Goal: Task Accomplishment & Management: Complete application form

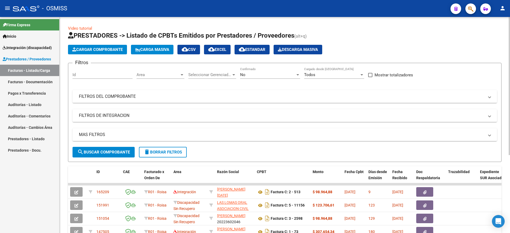
click at [93, 53] on button "Cargar Comprobante" at bounding box center [97, 50] width 59 height 10
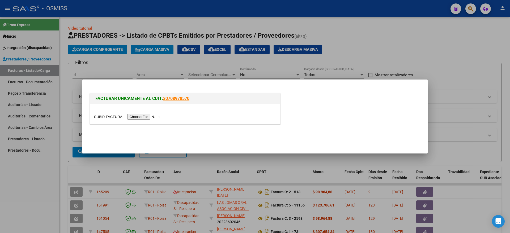
click at [145, 120] on div at bounding box center [185, 114] width 190 height 20
click at [146, 117] on input "file" at bounding box center [127, 117] width 67 height 6
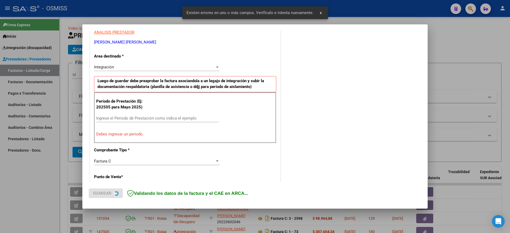
scroll to position [109, 0]
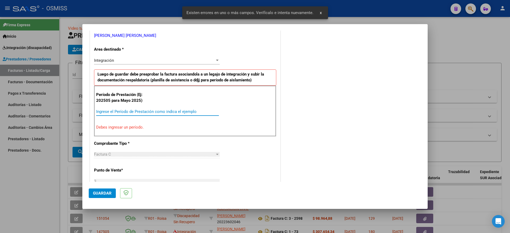
click at [150, 112] on input "Ingrese el Período de Prestación como indica el ejemplo" at bounding box center [157, 111] width 123 height 5
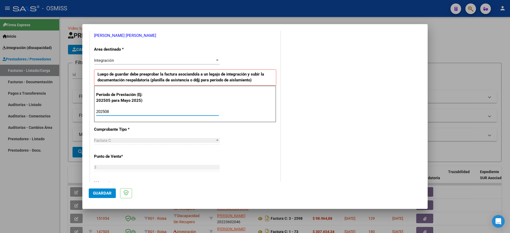
type input "202508"
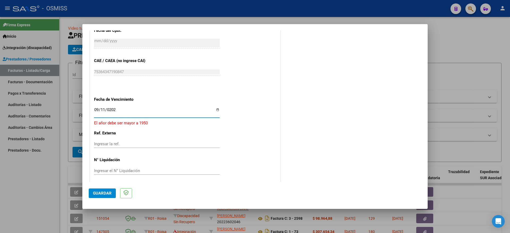
type input "[DATE]"
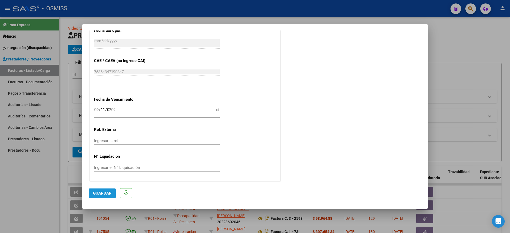
click at [101, 194] on span "Guardar" at bounding box center [102, 193] width 19 height 5
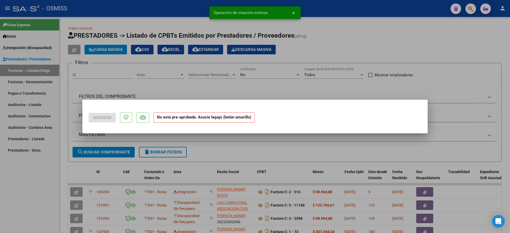
scroll to position [0, 0]
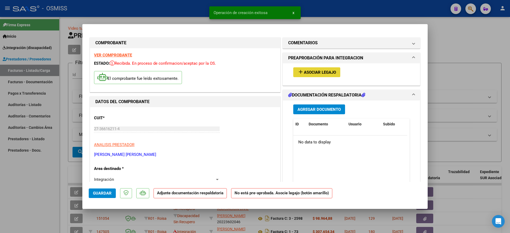
click at [321, 68] on button "add Asociar Legajo" at bounding box center [316, 72] width 47 height 10
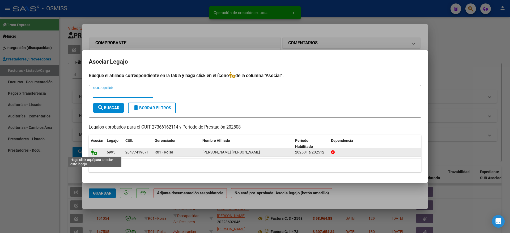
click at [95, 154] on icon at bounding box center [94, 152] width 6 height 6
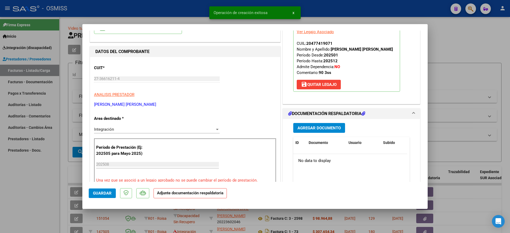
scroll to position [100, 0]
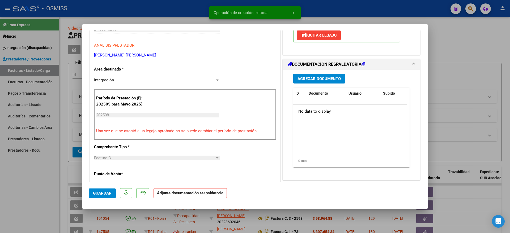
click at [317, 74] on button "Agregar Documento" at bounding box center [319, 79] width 52 height 10
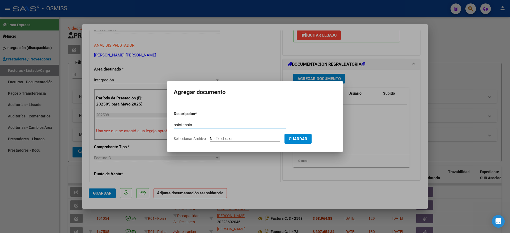
type input "asistencia"
click at [254, 137] on input "Seleccionar Archivo" at bounding box center [245, 139] width 70 height 5
type input "C:\fakepath\asistencia [PERSON_NAME][DATE].pdf"
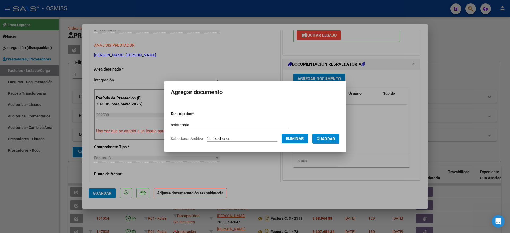
click at [334, 139] on span "Guardar" at bounding box center [325, 139] width 19 height 5
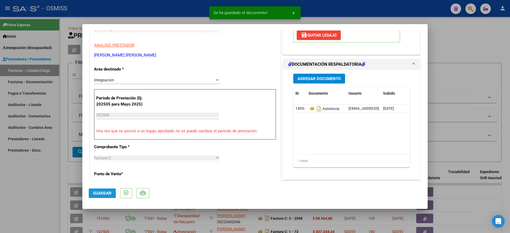
drag, startPoint x: 105, startPoint y: 191, endPoint x: 21, endPoint y: 192, distance: 83.6
click at [104, 192] on span "Guardar" at bounding box center [102, 193] width 19 height 5
click at [18, 193] on div at bounding box center [255, 116] width 510 height 233
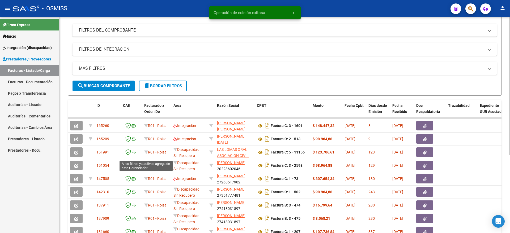
scroll to position [0, 0]
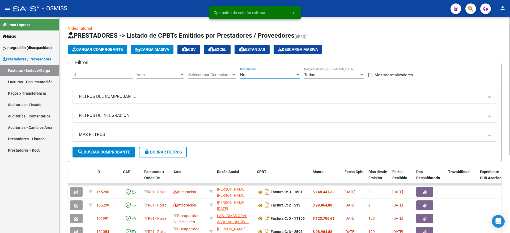
click at [267, 75] on div "No" at bounding box center [267, 74] width 55 height 5
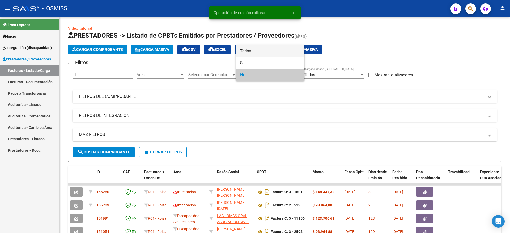
click at [255, 50] on span "Todos" at bounding box center [270, 51] width 60 height 12
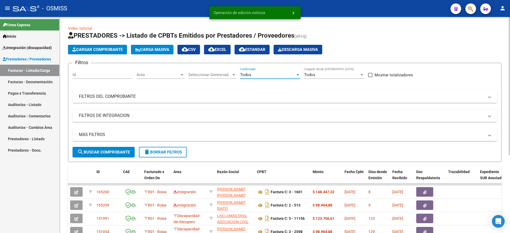
click at [105, 152] on span "search Buscar Comprobante" at bounding box center [103, 152] width 53 height 5
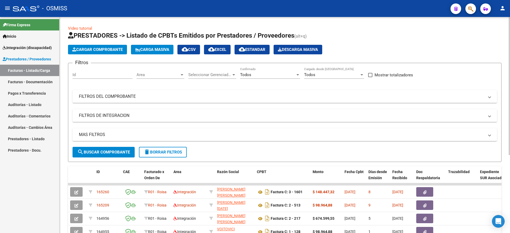
click at [90, 46] on button "Cargar Comprobante" at bounding box center [97, 50] width 59 height 10
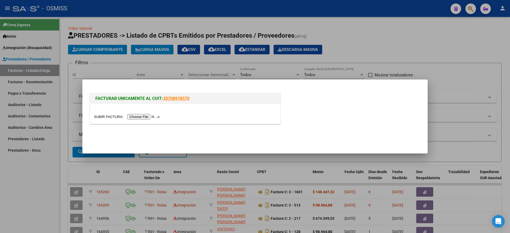
click at [136, 116] on input "file" at bounding box center [127, 117] width 67 height 6
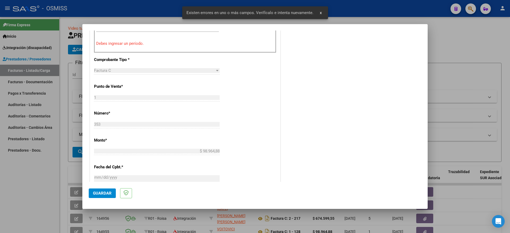
scroll to position [127, 0]
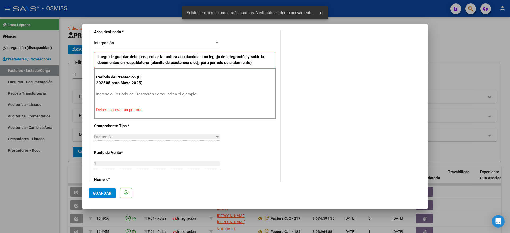
click at [126, 89] on div "Período de Prestación (Ej: 202505 para [DATE]) Ingrese el Período de Prestación…" at bounding box center [185, 93] width 182 height 51
click at [134, 90] on div "Ingrese el Período de Prestación como indica el ejemplo" at bounding box center [157, 94] width 123 height 8
click at [134, 92] on input "Ingrese el Período de Prestación como indica el ejemplo" at bounding box center [157, 94] width 123 height 5
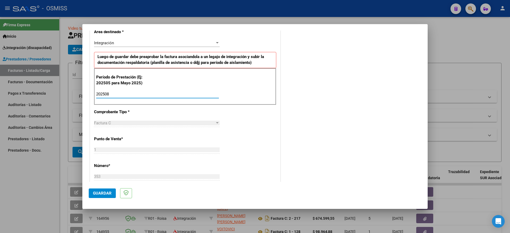
type input "202508"
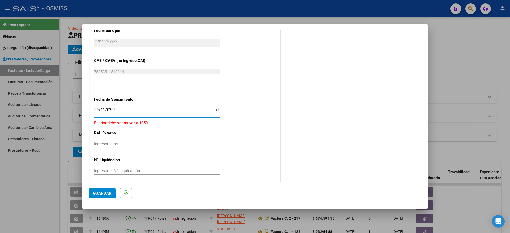
type input "[DATE]"
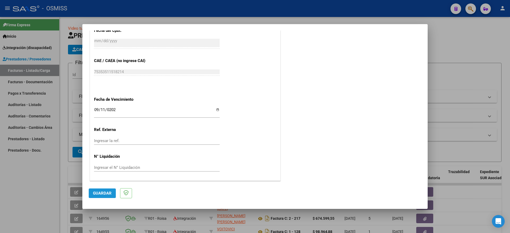
click at [99, 192] on span "Guardar" at bounding box center [102, 193] width 19 height 5
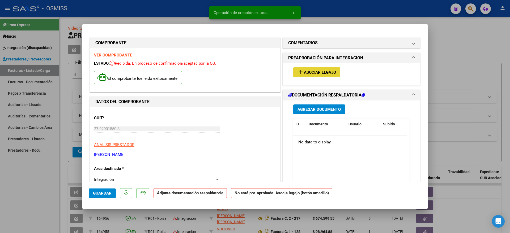
click at [313, 70] on span "Asociar Legajo" at bounding box center [320, 72] width 32 height 5
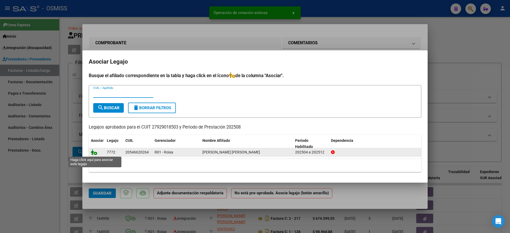
click at [93, 153] on icon at bounding box center [94, 152] width 6 height 6
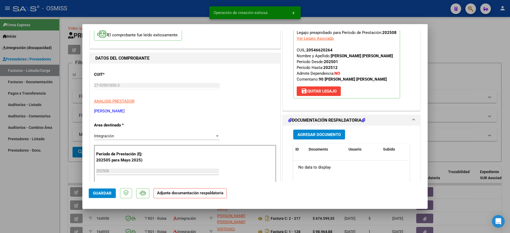
scroll to position [100, 0]
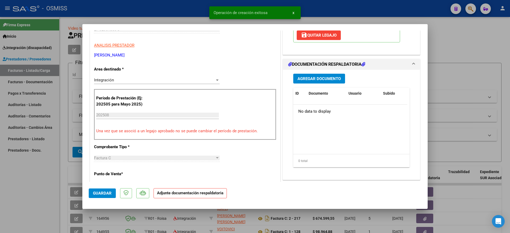
click at [304, 76] on span "Agregar Documento" at bounding box center [318, 78] width 43 height 5
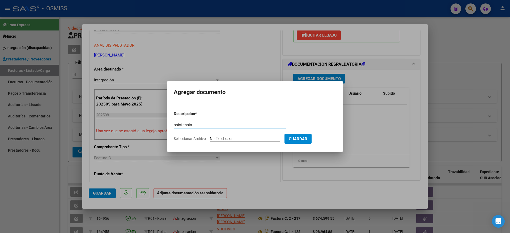
type input "asistencia"
click at [247, 139] on input "Seleccionar Archivo" at bounding box center [245, 139] width 70 height 5
type input "C:\fakepath\planilla asistencia Criñolo agosto 2025OK.pdf"
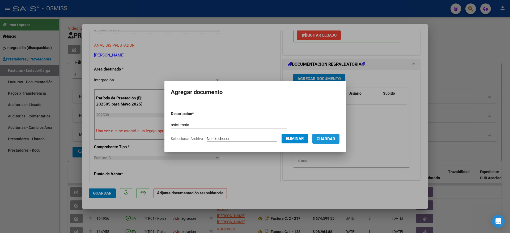
click at [331, 141] on button "Guardar" at bounding box center [325, 139] width 27 height 10
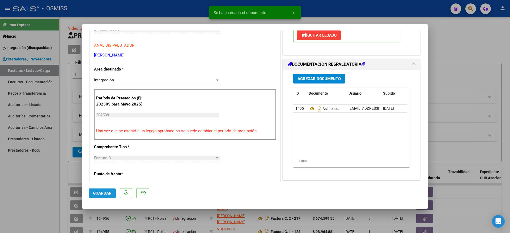
click at [106, 192] on span "Guardar" at bounding box center [102, 193] width 19 height 5
click at [32, 192] on div at bounding box center [255, 116] width 510 height 233
